Goal: Information Seeking & Learning: Find specific page/section

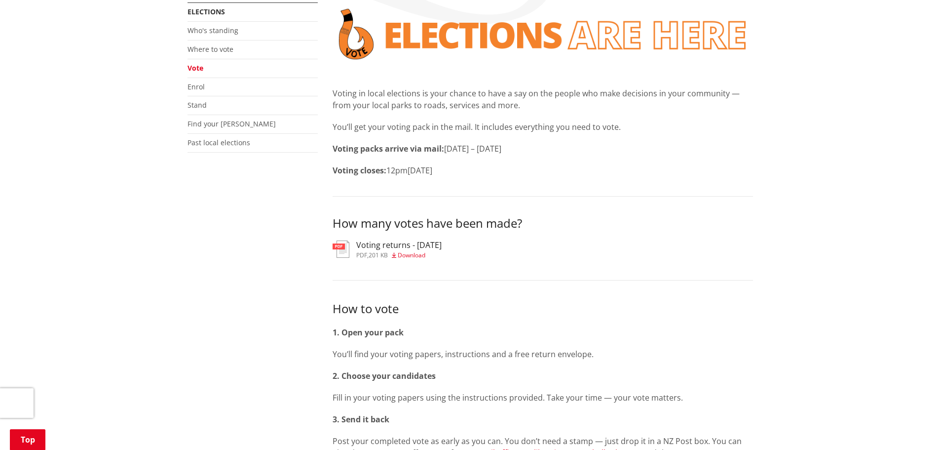
scroll to position [197, 0]
click at [220, 52] on link "Where to vote" at bounding box center [211, 48] width 46 height 9
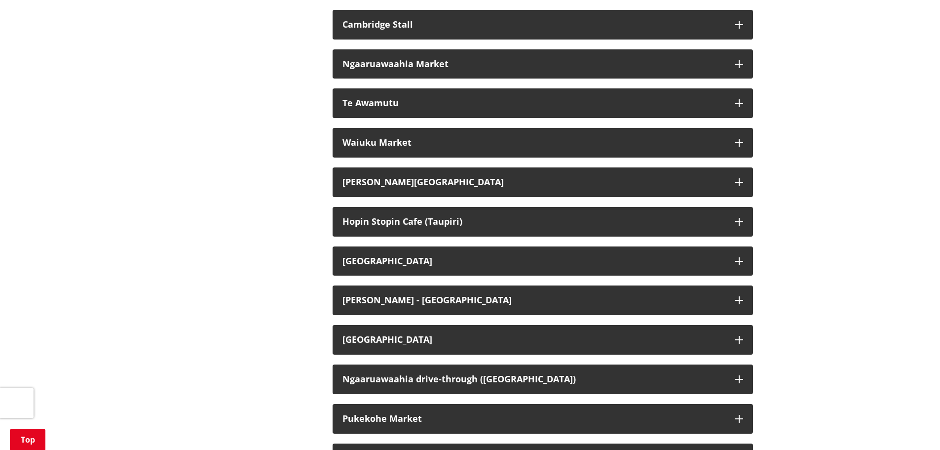
scroll to position [1974, 0]
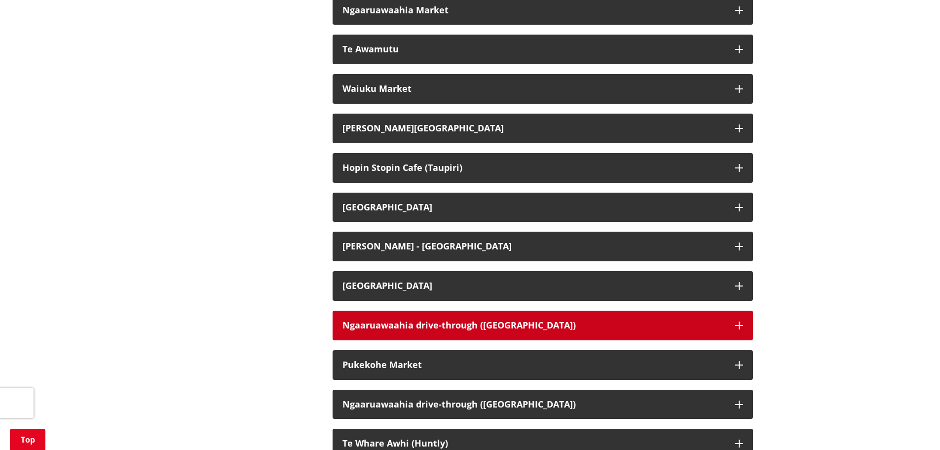
click at [420, 340] on button "Ngaaruawaahia drive-through (Great South Rd)" at bounding box center [543, 325] width 421 height 30
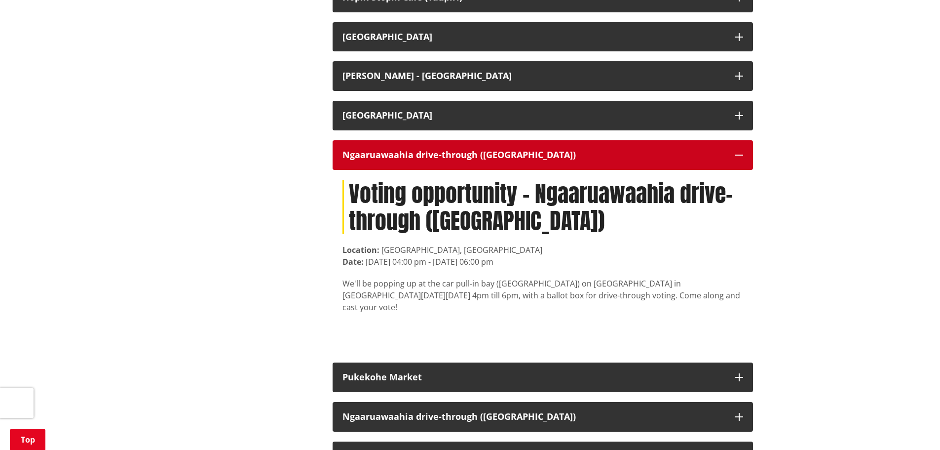
scroll to position [2221, 0]
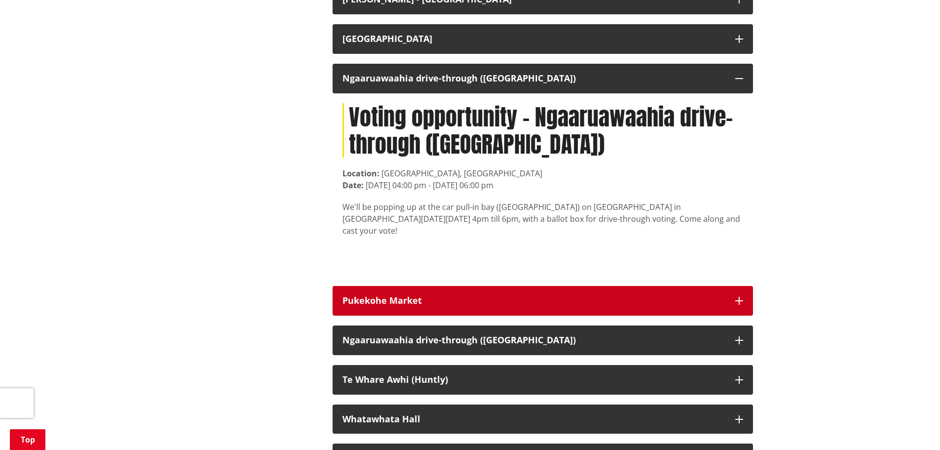
click at [352, 303] on div "Pukekohe Market" at bounding box center [534, 301] width 383 height 10
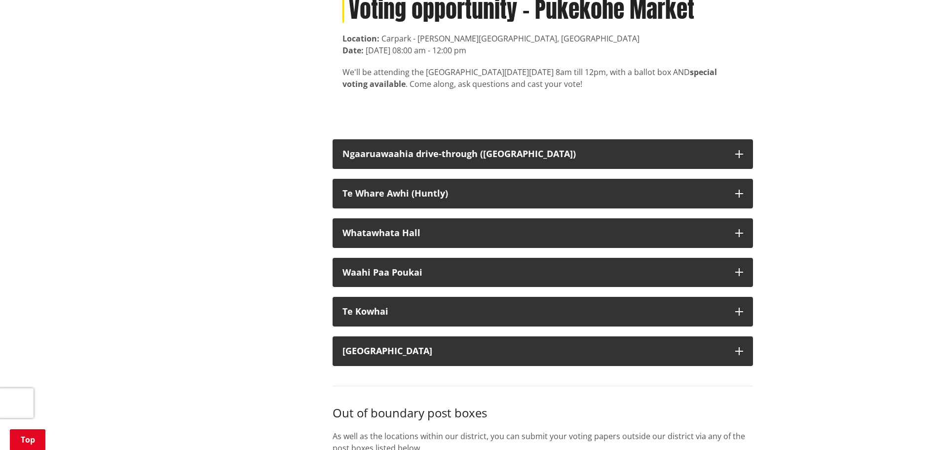
scroll to position [2567, 0]
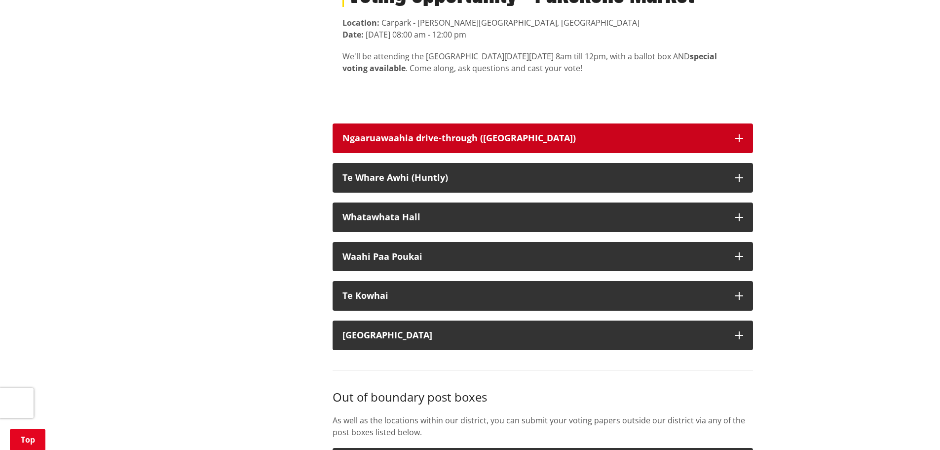
click at [439, 130] on button "Ngaaruawaahia drive-through (Great South Rd)" at bounding box center [543, 138] width 421 height 30
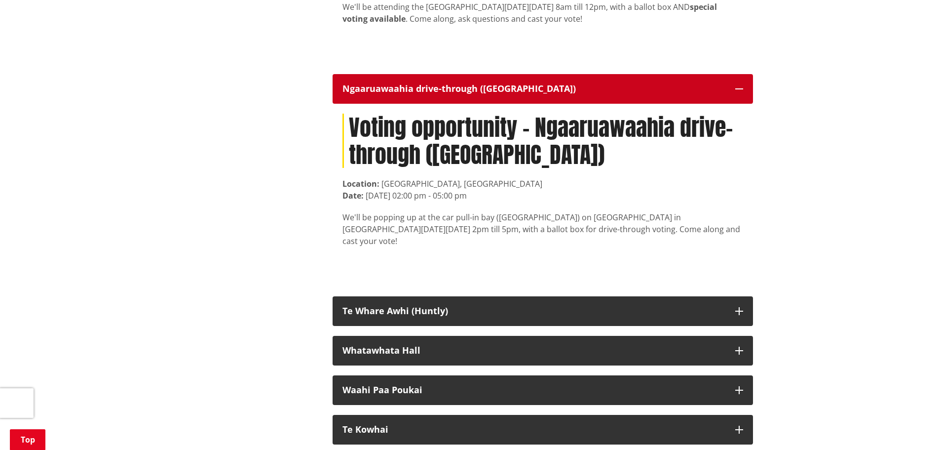
scroll to position [2715, 0]
